Goal: Task Accomplishment & Management: Manage account settings

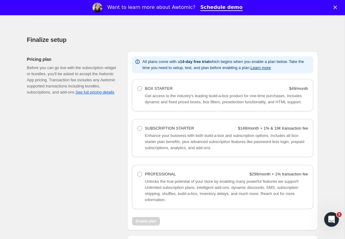
scroll to position [393, 0]
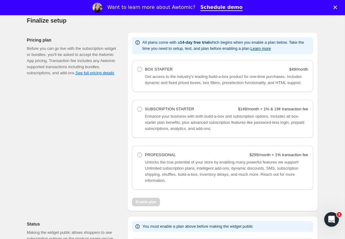
click at [164, 124] on span "Enhance your business with both build-a-box and subscription options. Includes …" at bounding box center [224, 122] width 159 height 17
click at [141, 112] on span at bounding box center [139, 109] width 5 height 5
click at [137, 107] on Starter "SUBSCRIPTION STARTER $149/month + 1% & 19¢ transaction fee" at bounding box center [137, 107] width 0 height 0
radio Starter "true"
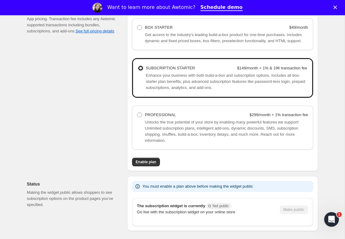
scroll to position [465, 0]
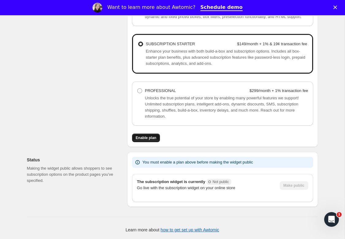
click at [153, 135] on button "Enable plan" at bounding box center [146, 138] width 28 height 9
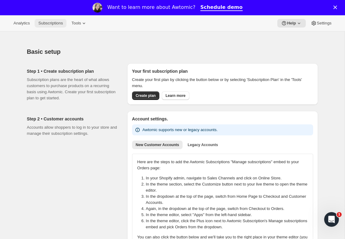
click at [47, 24] on span "Subscriptions" at bounding box center [50, 23] width 24 height 5
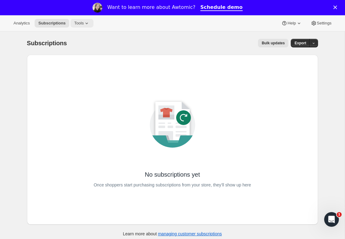
click at [81, 24] on span "Tools" at bounding box center [78, 23] width 9 height 5
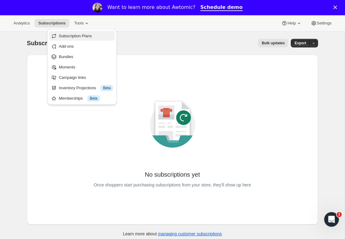
click at [76, 38] on span "Subscription Plans" at bounding box center [75, 36] width 33 height 5
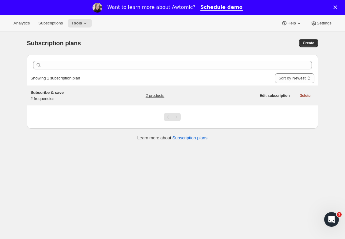
click at [67, 98] on div "Subscribe & save 2 frequencies" at bounding box center [69, 96] width 77 height 12
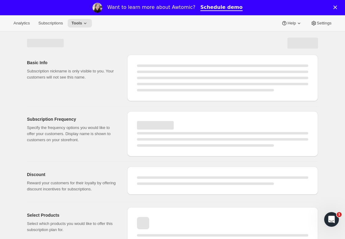
select select "WEEK"
select select "MONTH"
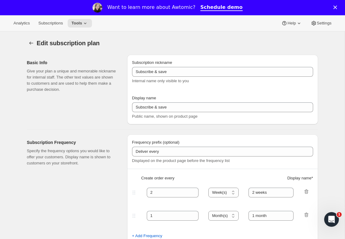
type input "1"
select select "MONTH"
type input "1 month"
type input "2"
type input "2 months"
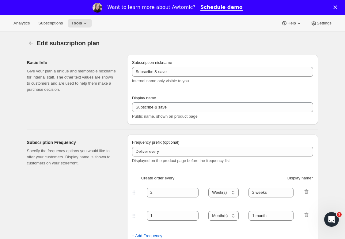
type input "10"
type input "Subscribe to recurring shipments to get 10% off"
click at [82, 20] on button "Tools" at bounding box center [80, 23] width 24 height 9
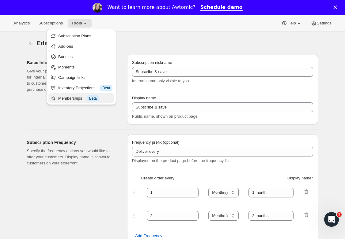
click at [71, 97] on div "Memberships Info Beta" at bounding box center [85, 99] width 54 height 6
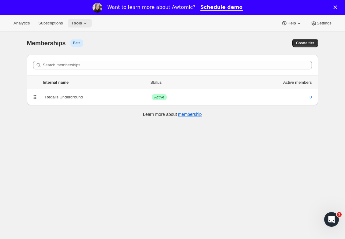
click at [81, 23] on span "Tools" at bounding box center [76, 23] width 11 height 5
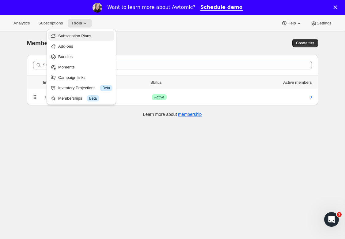
click at [88, 33] on span "Subscription Plans" at bounding box center [85, 36] width 54 height 6
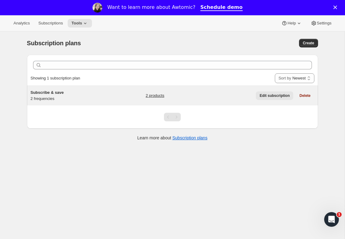
click at [274, 96] on span "Edit subscription" at bounding box center [274, 95] width 30 height 5
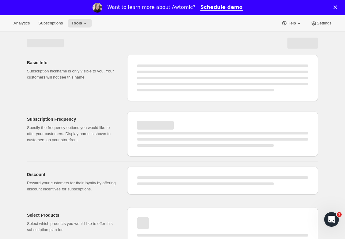
select select "WEEK"
select select "MONTH"
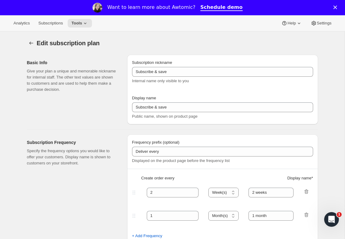
type input "1"
select select "MONTH"
type input "1 month"
type input "2"
type input "2 months"
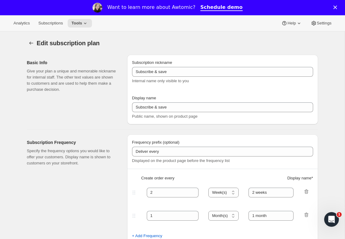
type input "10"
type input "Subscribe to recurring shipments to get 10% off"
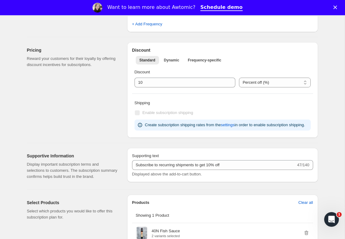
scroll to position [299, 0]
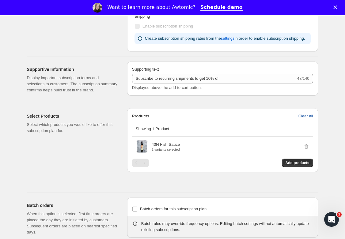
click at [305, 119] on span "Clear all" at bounding box center [305, 116] width 15 height 6
click at [298, 119] on span "Confirm clear all" at bounding box center [298, 116] width 29 height 6
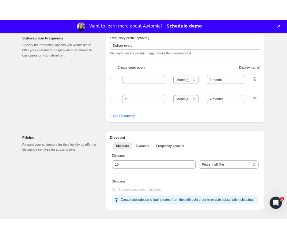
scroll to position [0, 0]
